Goal: Information Seeking & Learning: Learn about a topic

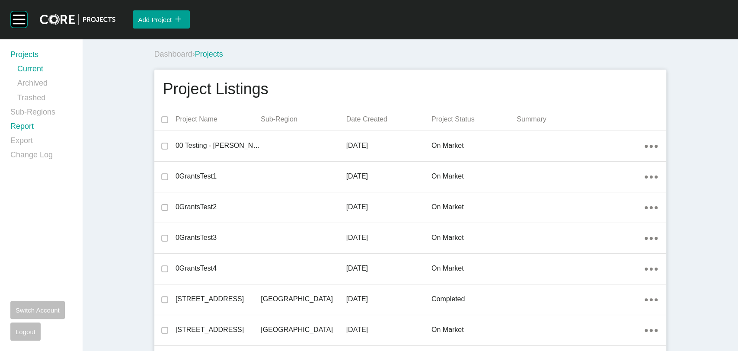
click at [27, 134] on link "Report" at bounding box center [40, 128] width 61 height 14
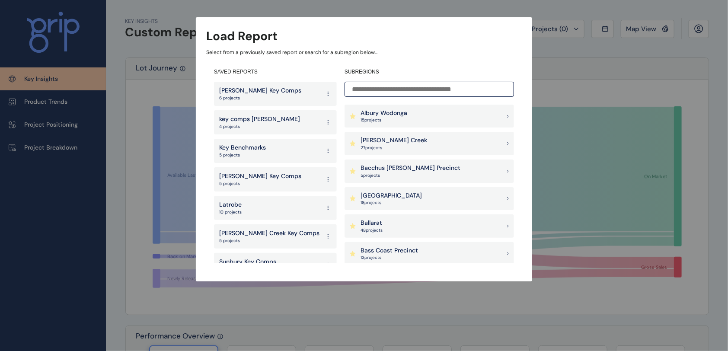
click at [371, 90] on input at bounding box center [429, 89] width 169 height 15
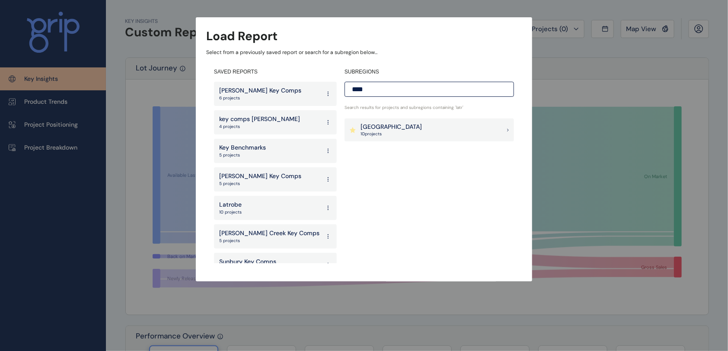
type input "****"
click at [396, 131] on div "Latrobe Valley 10 project s" at bounding box center [391, 130] width 61 height 15
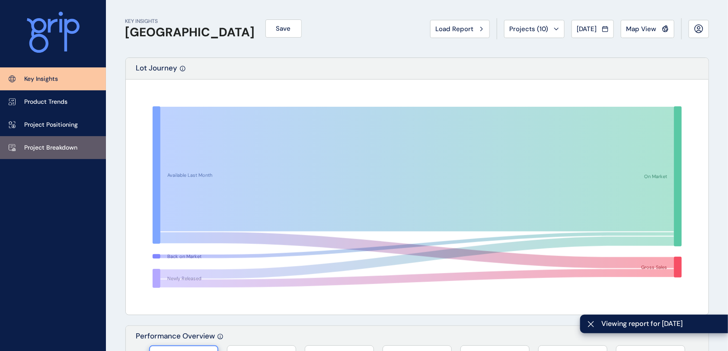
click at [75, 147] on p "Project Breakdown" at bounding box center [50, 148] width 53 height 9
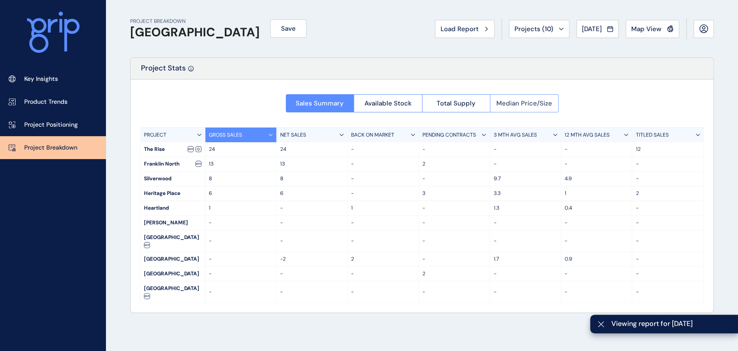
click at [517, 109] on button "Median Price/Size" at bounding box center [524, 103] width 69 height 18
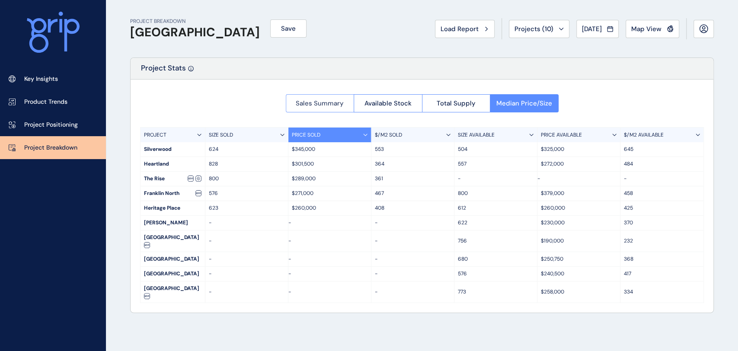
click at [318, 102] on span "Sales Summary" at bounding box center [320, 103] width 48 height 9
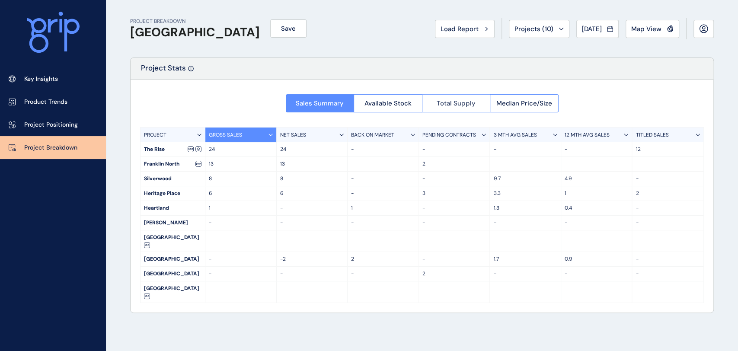
click at [460, 101] on span "Total Supply" at bounding box center [456, 103] width 39 height 9
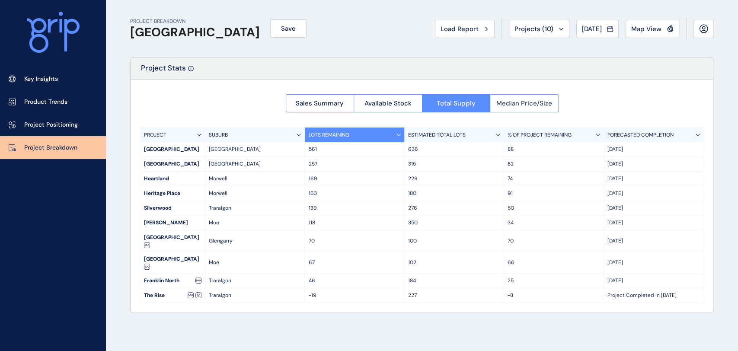
click at [505, 102] on span "Median Price/Size" at bounding box center [524, 103] width 56 height 9
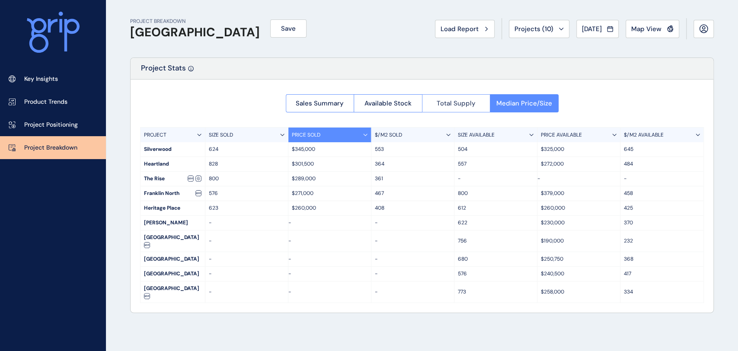
click at [432, 103] on button "Total Supply" at bounding box center [456, 103] width 68 height 18
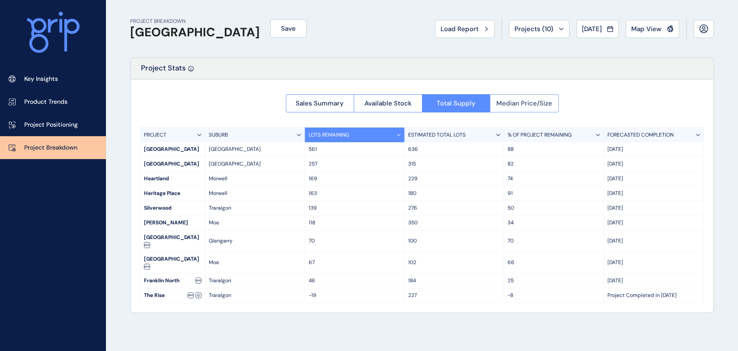
click at [512, 100] on span "Median Price/Size" at bounding box center [524, 103] width 56 height 9
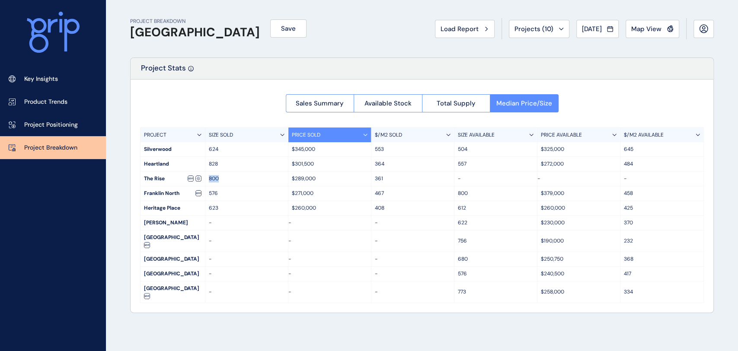
drag, startPoint x: 208, startPoint y: 180, endPoint x: 226, endPoint y: 178, distance: 17.4
click at [226, 178] on p "800" at bounding box center [247, 178] width 76 height 7
drag, startPoint x: 291, startPoint y: 179, endPoint x: 331, endPoint y: 179, distance: 40.2
click at [331, 179] on div "$289,000" at bounding box center [329, 179] width 83 height 14
click at [315, 183] on div "$289,000" at bounding box center [329, 179] width 83 height 14
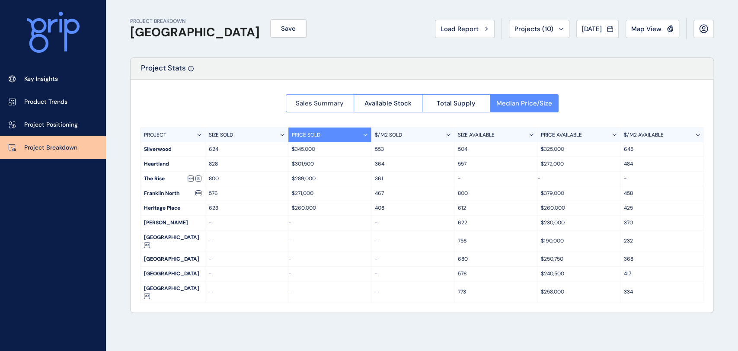
click at [315, 102] on span "Sales Summary" at bounding box center [320, 103] width 48 height 9
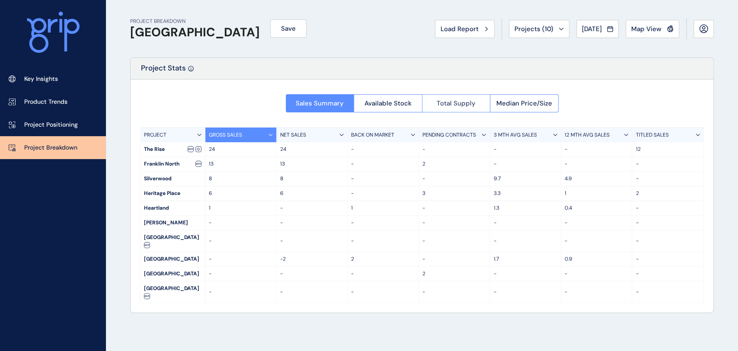
click at [452, 101] on span "Total Supply" at bounding box center [456, 103] width 39 height 9
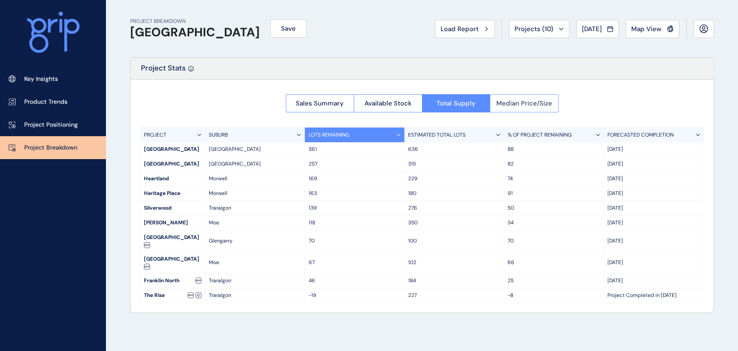
click at [515, 99] on span "Median Price/Size" at bounding box center [524, 103] width 56 height 9
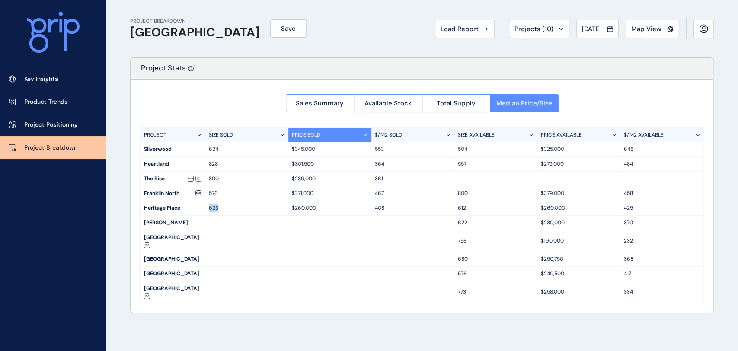
drag, startPoint x: 209, startPoint y: 208, endPoint x: 220, endPoint y: 206, distance: 11.9
click at [220, 206] on p "623" at bounding box center [247, 207] width 76 height 7
click at [211, 195] on p "576" at bounding box center [247, 193] width 76 height 7
